Goal: Task Accomplishment & Management: Manage account settings

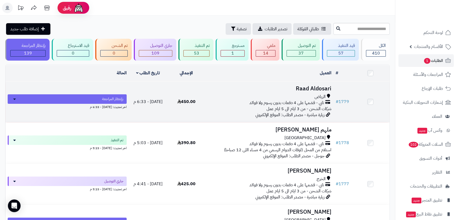
click at [282, 87] on h3 "Raad Aldosari" at bounding box center [270, 89] width 124 height 6
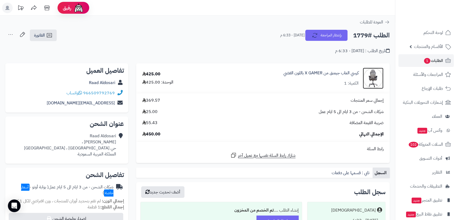
click at [375, 82] on img at bounding box center [373, 78] width 21 height 21
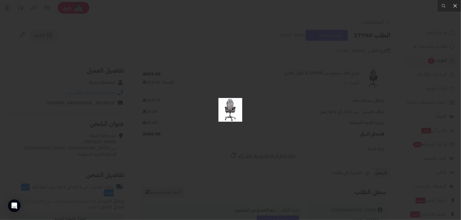
click at [222, 114] on img at bounding box center [230, 110] width 24 height 24
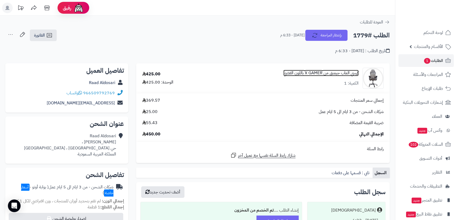
click at [341, 72] on link "كرسي العاب جيمنق من X GAMER باللون الفضي" at bounding box center [321, 73] width 75 height 6
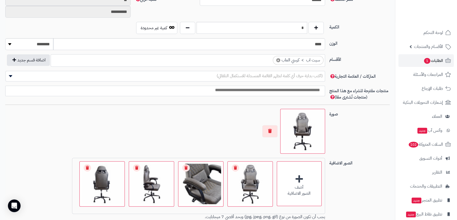
scroll to position [426, 0]
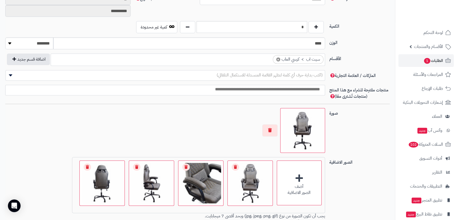
click at [306, 129] on img at bounding box center [303, 131] width 40 height 40
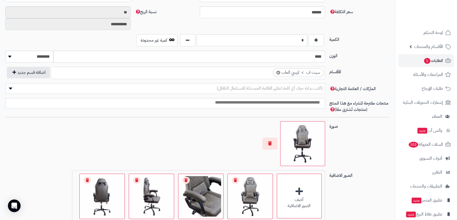
scroll to position [277, 0]
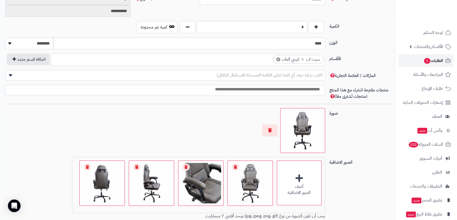
click at [434, 57] on span "الطلبات 1" at bounding box center [434, 60] width 20 height 7
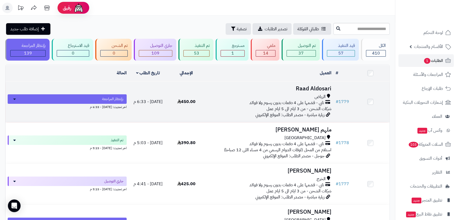
click at [306, 89] on h3 "Raad Aldosari" at bounding box center [270, 89] width 124 height 6
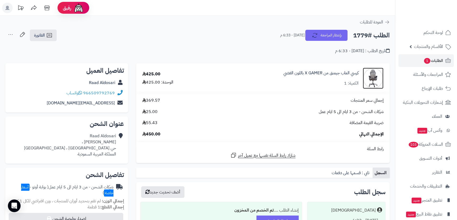
click at [380, 74] on img at bounding box center [373, 78] width 21 height 21
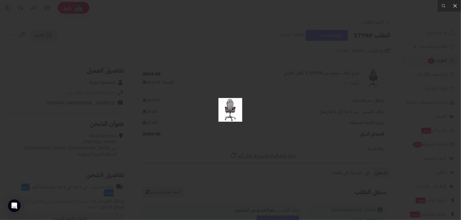
click at [325, 95] on div at bounding box center [230, 110] width 461 height 220
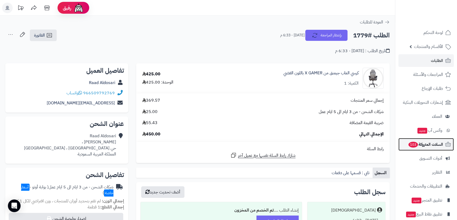
click at [433, 146] on span "السلات المتروكة 103" at bounding box center [425, 144] width 35 height 7
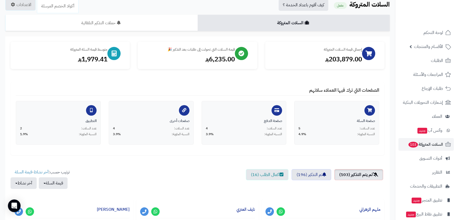
scroll to position [72, 0]
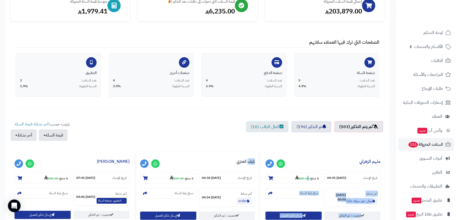
drag, startPoint x: 305, startPoint y: 175, endPoint x: 248, endPoint y: 158, distance: 59.4
click at [208, 126] on ul "لم يتم التذكير (103) تم التذكير (196) اكمال الطلب (16)" at bounding box center [198, 133] width 374 height 25
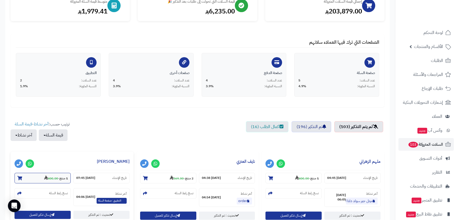
click at [53, 180] on strong "400.00" at bounding box center [51, 178] width 14 height 5
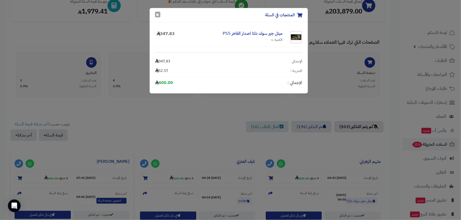
click at [158, 14] on button "×" at bounding box center [157, 15] width 5 height 6
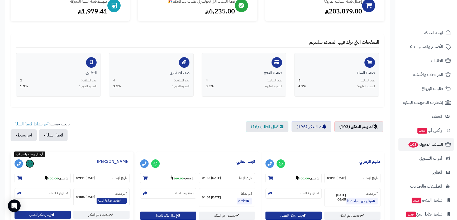
click at [34, 163] on link at bounding box center [30, 164] width 8 height 8
